Goal: Consume media (video, audio): Consume media (video, audio)

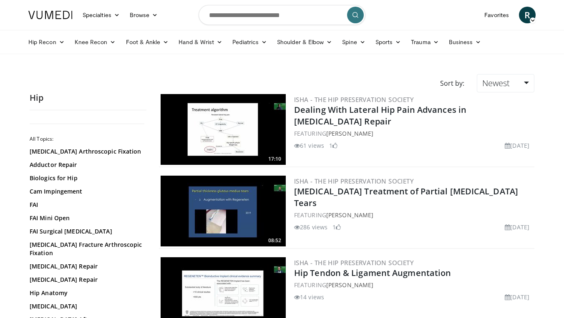
scroll to position [448, 0]
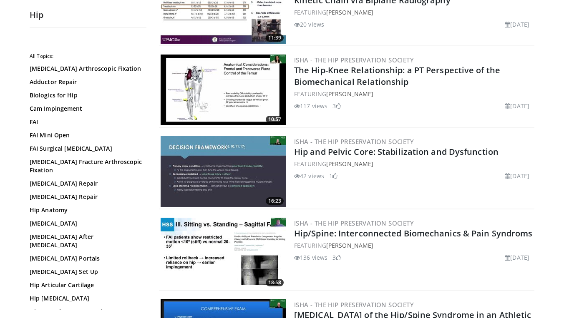
click at [192, 100] on img at bounding box center [222, 90] width 125 height 71
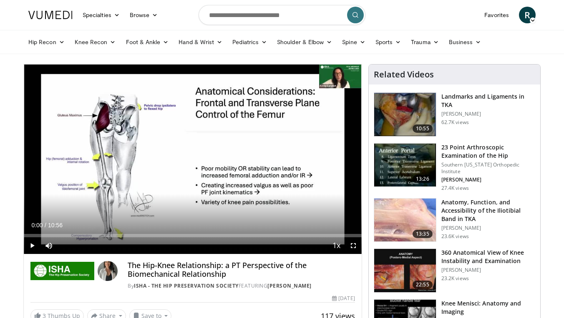
click at [32, 245] on span "Video Player" at bounding box center [32, 246] width 17 height 17
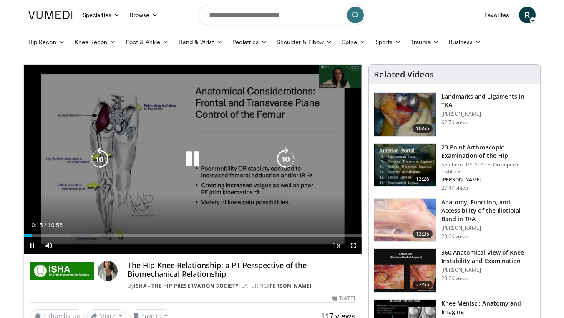
click at [193, 159] on icon "Video Player" at bounding box center [192, 159] width 23 height 23
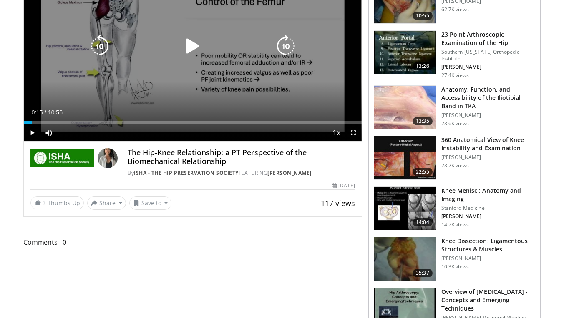
scroll to position [118, 0]
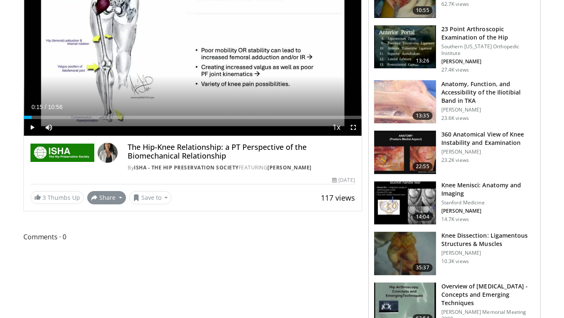
click at [116, 195] on button "Share" at bounding box center [106, 197] width 39 height 13
click at [110, 216] on span "E-mail" at bounding box center [106, 216] width 24 height 9
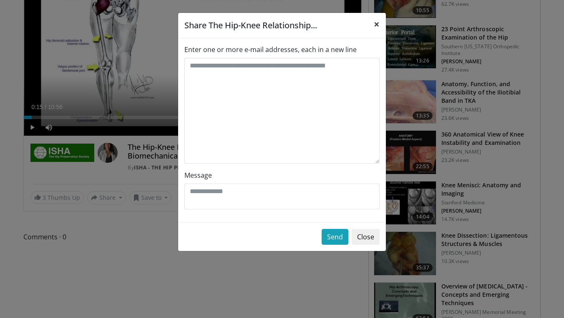
click at [375, 25] on span "×" at bounding box center [376, 24] width 6 height 14
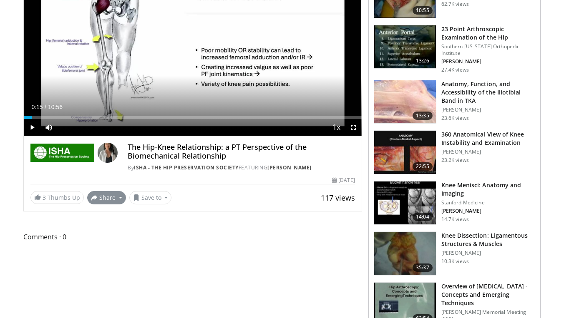
click at [121, 199] on button "Share" at bounding box center [106, 197] width 39 height 13
click at [109, 191] on button "Share" at bounding box center [106, 197] width 39 height 13
click at [106, 213] on span "E-mail" at bounding box center [106, 216] width 24 height 9
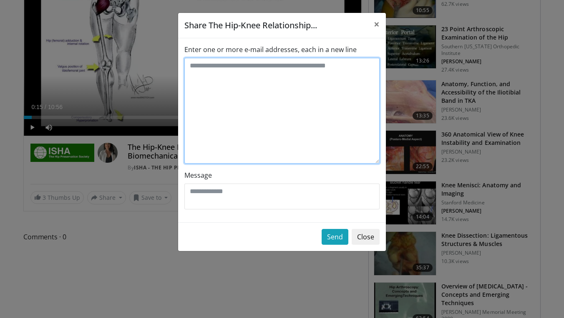
click at [216, 88] on textarea "Enter one or more e-mail addresses, each in a new line" at bounding box center [281, 111] width 195 height 106
type textarea "**********"
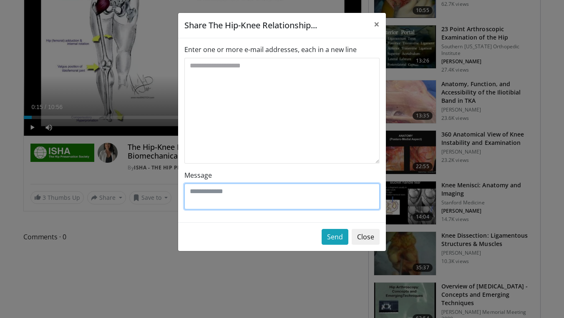
click at [237, 198] on textarea "Message" at bounding box center [281, 197] width 195 height 26
type textarea "**********"
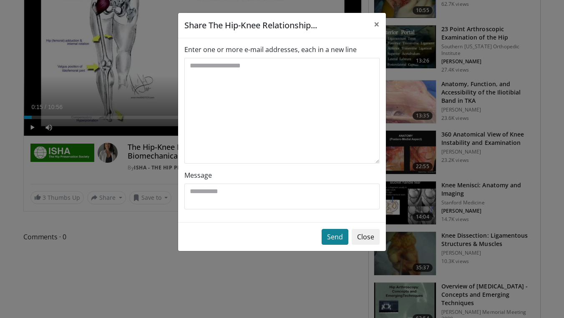
click at [336, 238] on button "Send" at bounding box center [334, 237] width 27 height 16
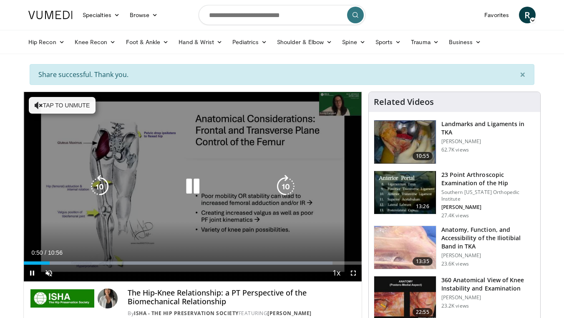
click at [39, 105] on icon "Video Player" at bounding box center [39, 105] width 8 height 8
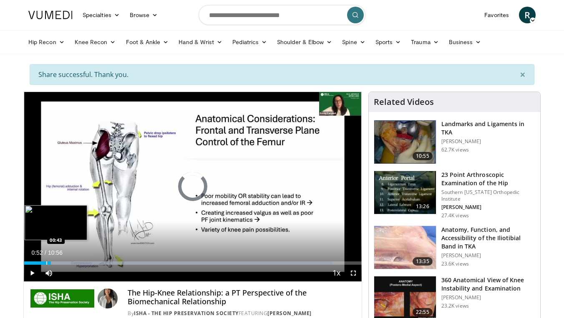
click at [46, 260] on div "Loaded : 91.45% 00:52 00:43" at bounding box center [193, 261] width 338 height 8
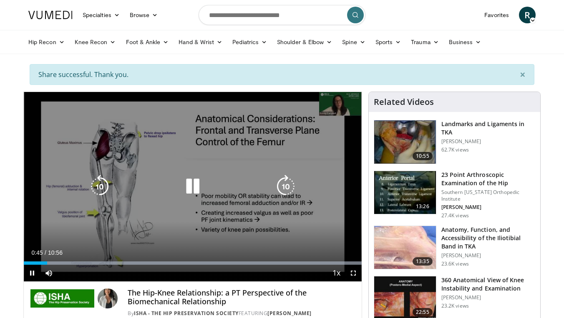
click at [190, 190] on icon "Video Player" at bounding box center [192, 186] width 23 height 23
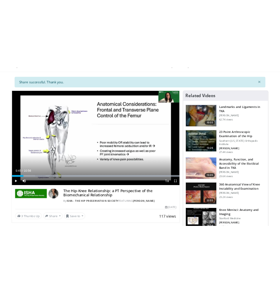
scroll to position [45, 0]
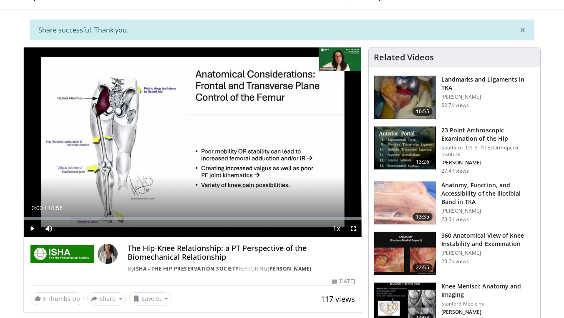
drag, startPoint x: 44, startPoint y: 218, endPoint x: 23, endPoint y: 218, distance: 21.7
click at [31, 228] on span "Video Player" at bounding box center [32, 228] width 17 height 17
drag, startPoint x: 28, startPoint y: 219, endPoint x: 22, endPoint y: 220, distance: 5.9
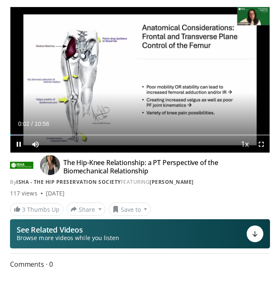
click at [19, 143] on span "Video Player" at bounding box center [18, 144] width 17 height 17
